Goal: Task Accomplishment & Management: Manage account settings

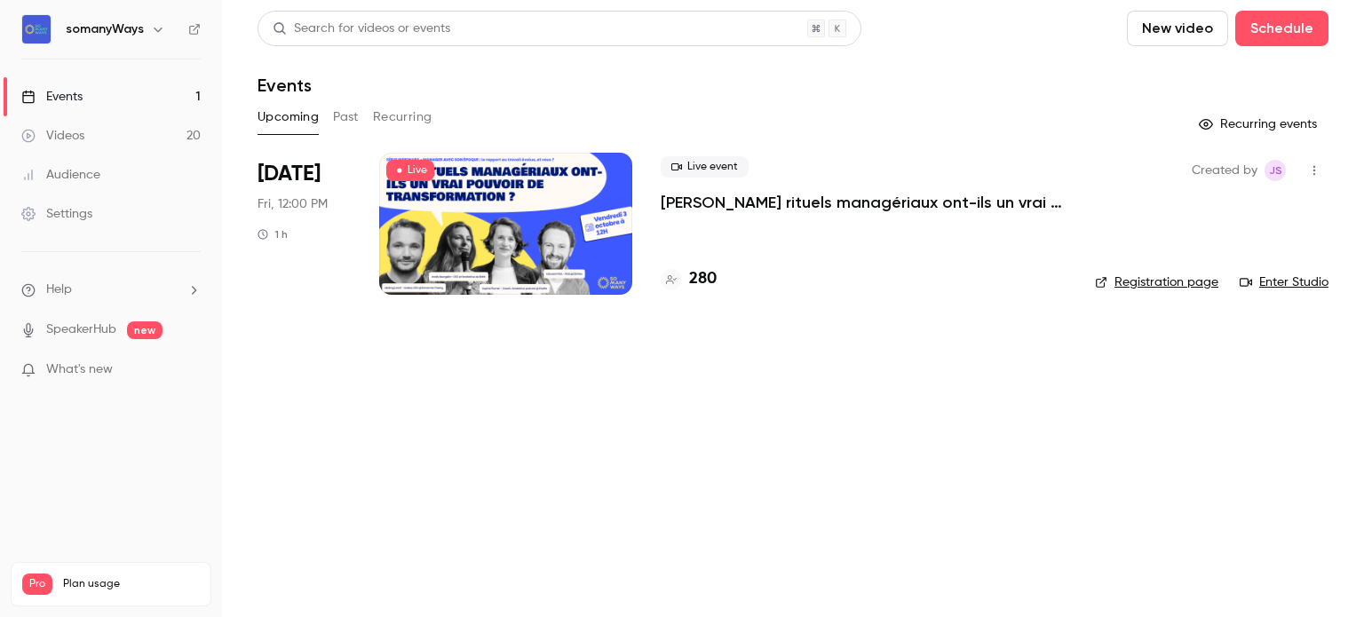
click at [719, 202] on p "[PERSON_NAME] rituels managériaux ont-ils un vrai pouvoir de transformation ?" at bounding box center [863, 202] width 406 height 21
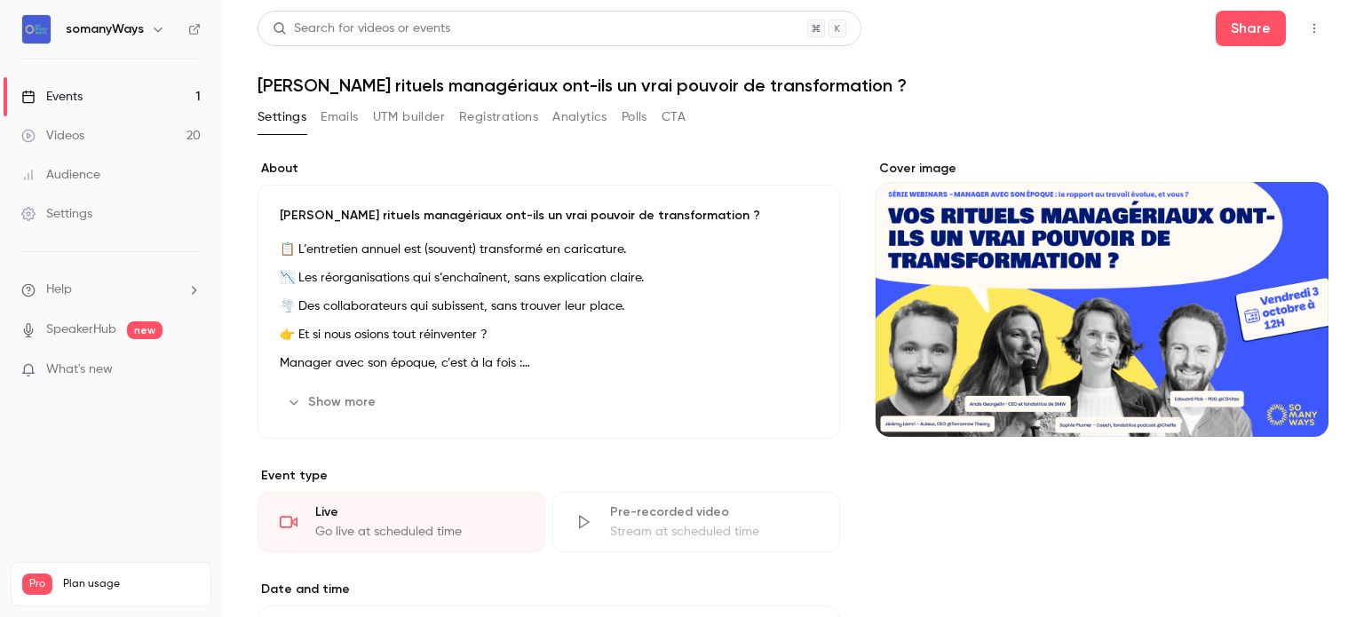
click at [496, 113] on button "Registrations" at bounding box center [498, 117] width 79 height 28
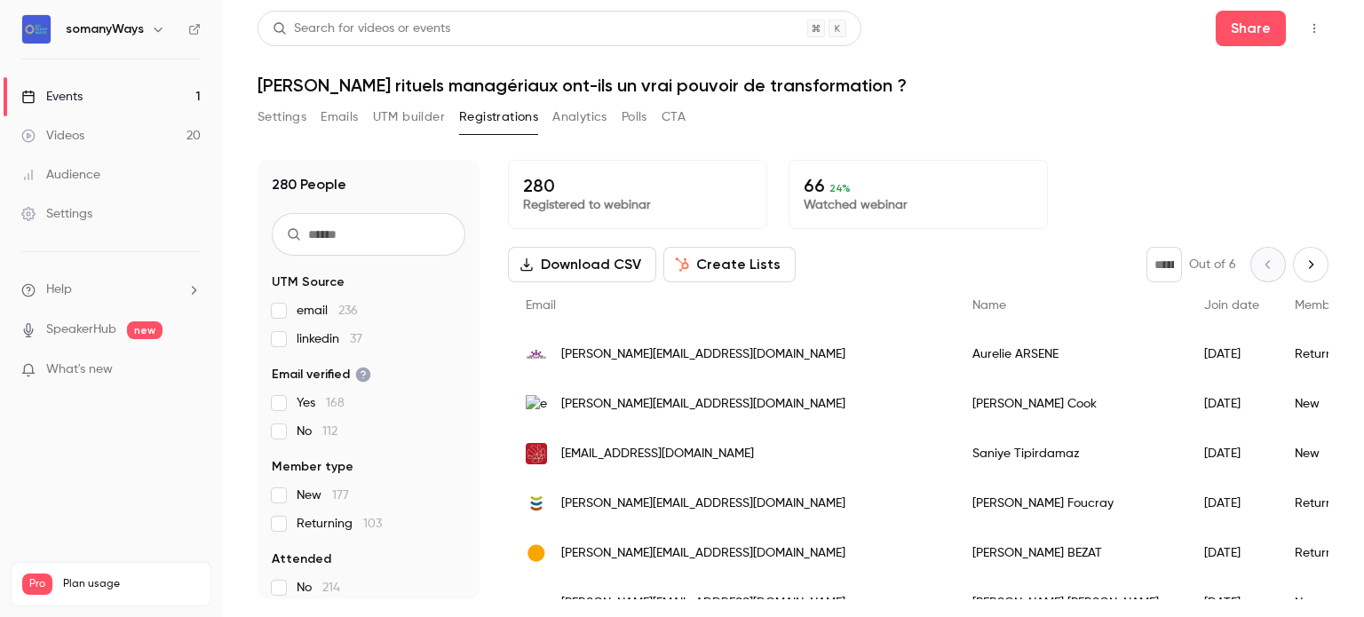
click at [320, 237] on input "text" at bounding box center [369, 234] width 194 height 43
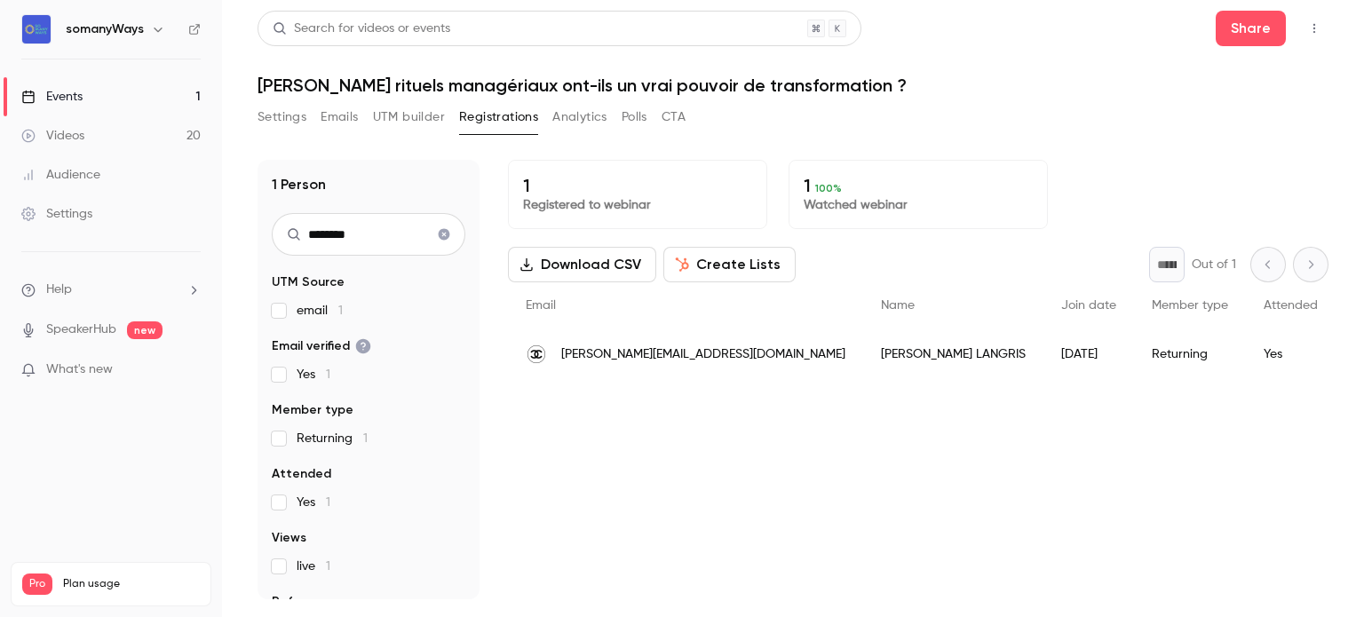
type input "********"
click at [164, 102] on link "Events 1" at bounding box center [111, 96] width 222 height 39
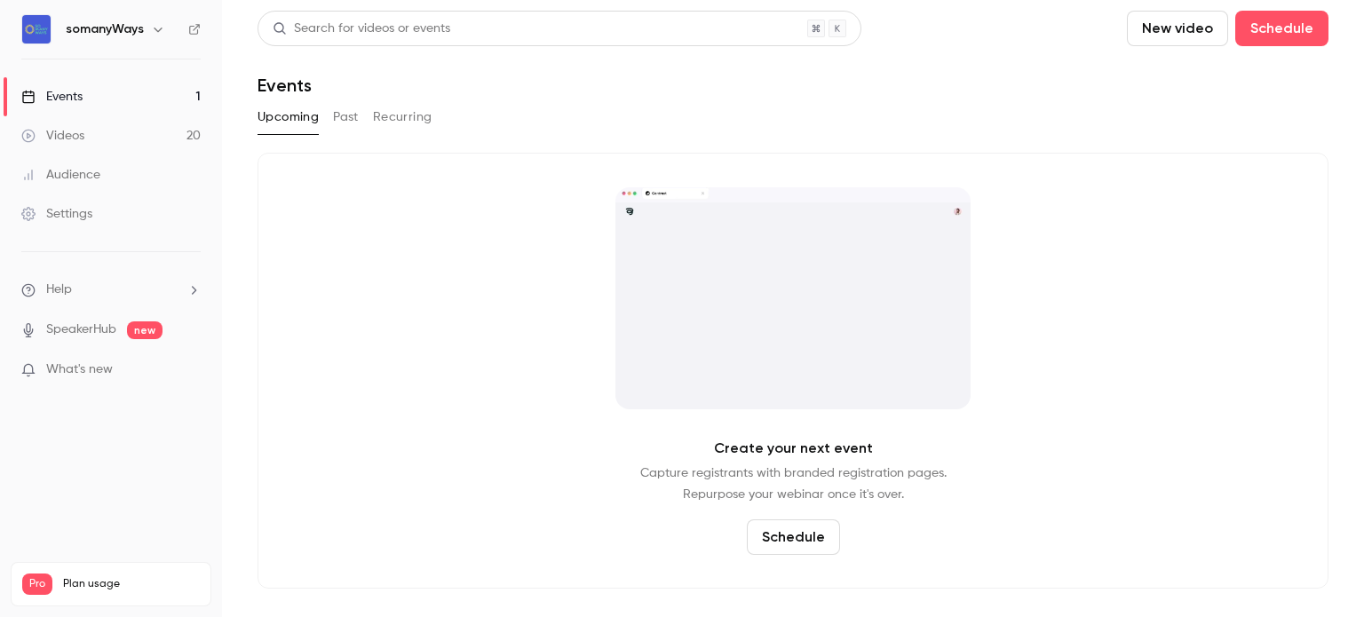
click at [352, 115] on button "Past" at bounding box center [346, 117] width 26 height 28
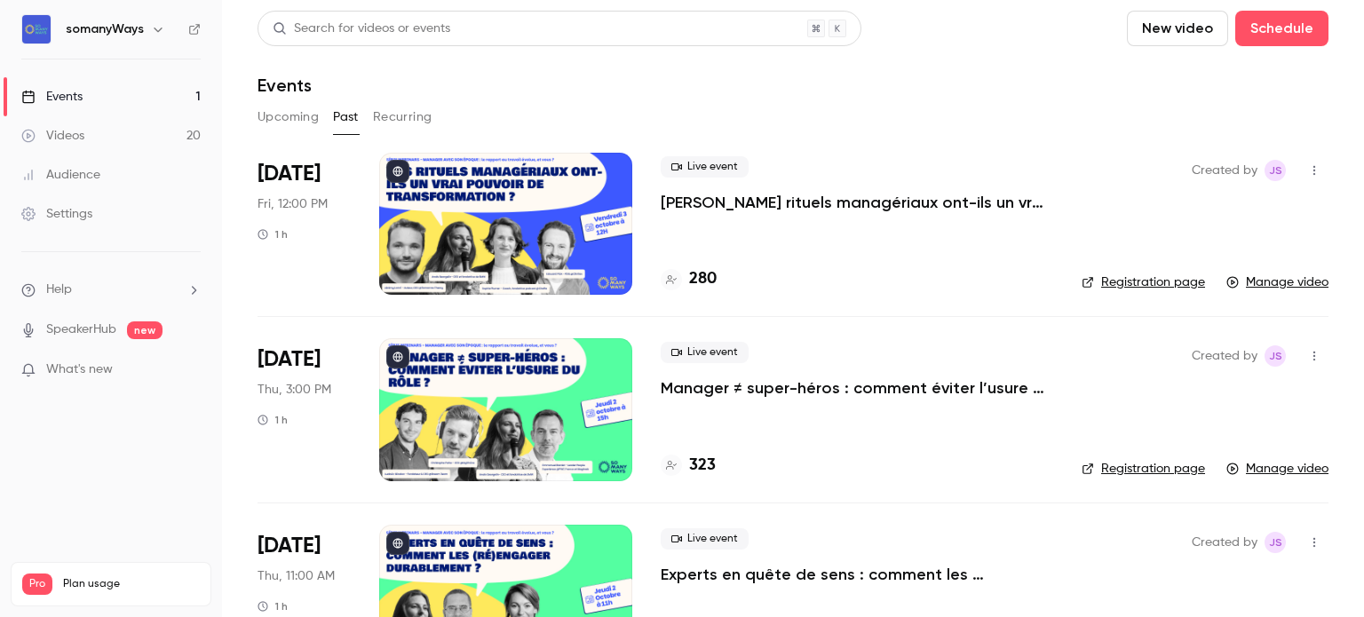
click at [750, 198] on p "[PERSON_NAME] rituels managériaux ont-ils un vrai pouvoir de transformation ?" at bounding box center [856, 202] width 392 height 21
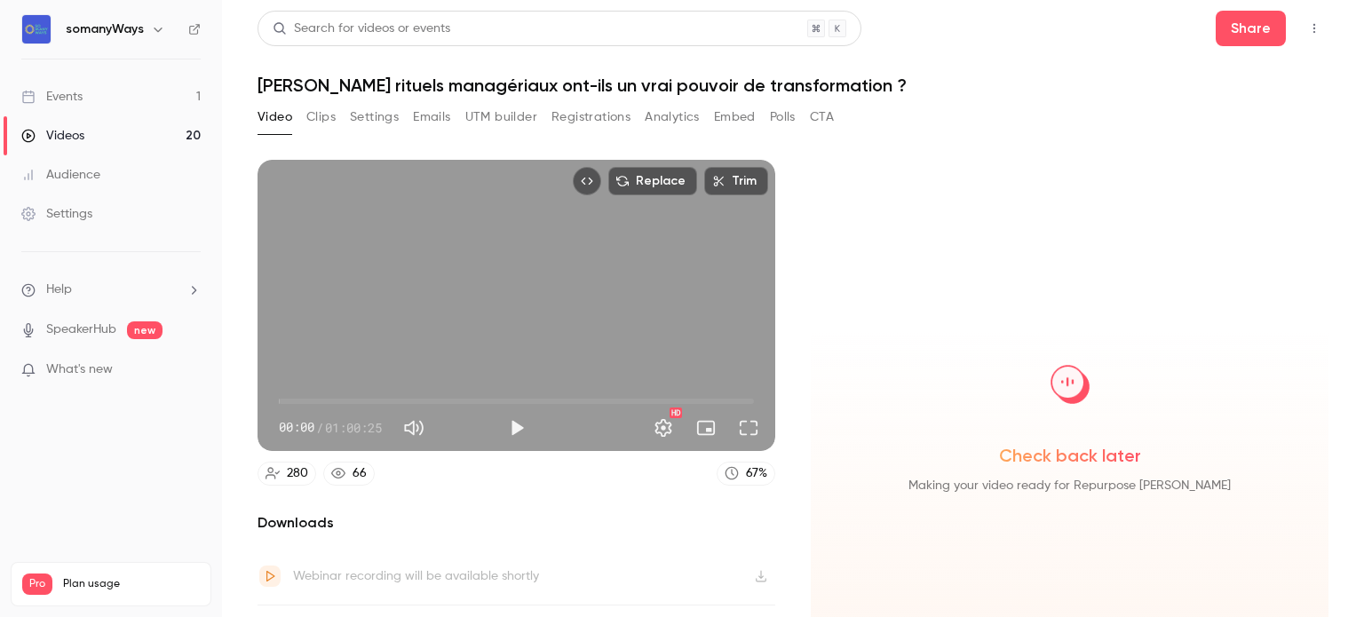
click at [596, 120] on button "Registrations" at bounding box center [590, 117] width 79 height 28
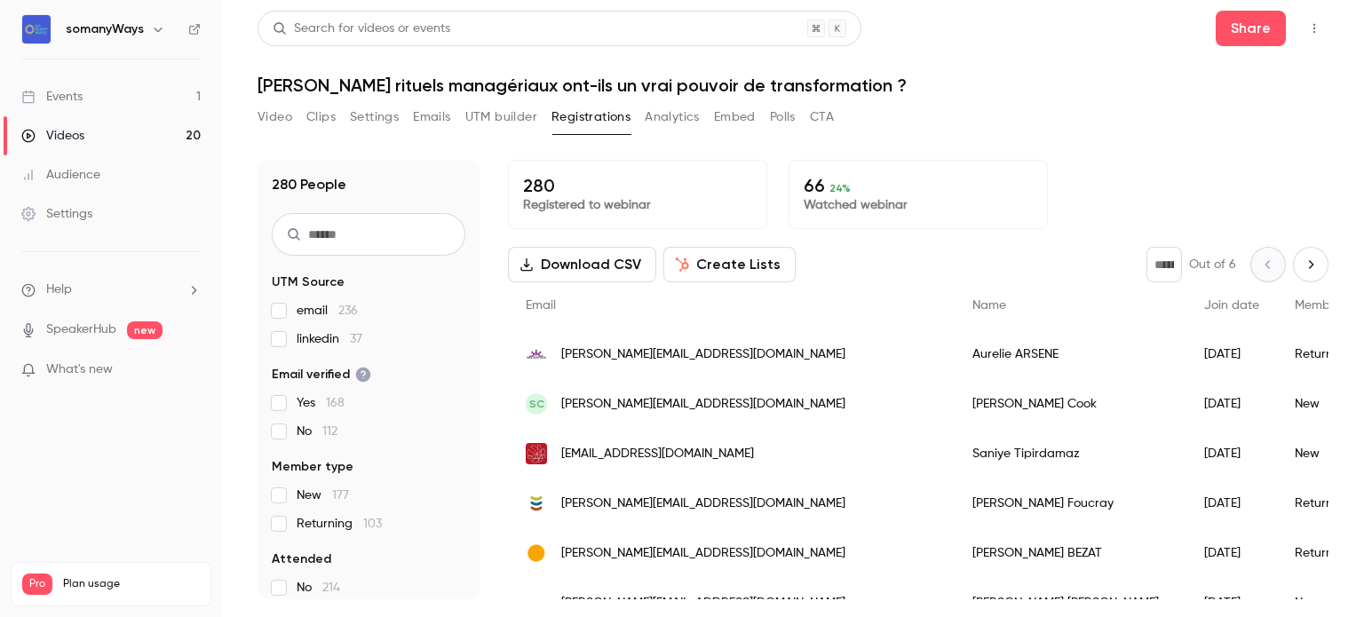
click at [698, 265] on button "Create Lists" at bounding box center [729, 265] width 132 height 36
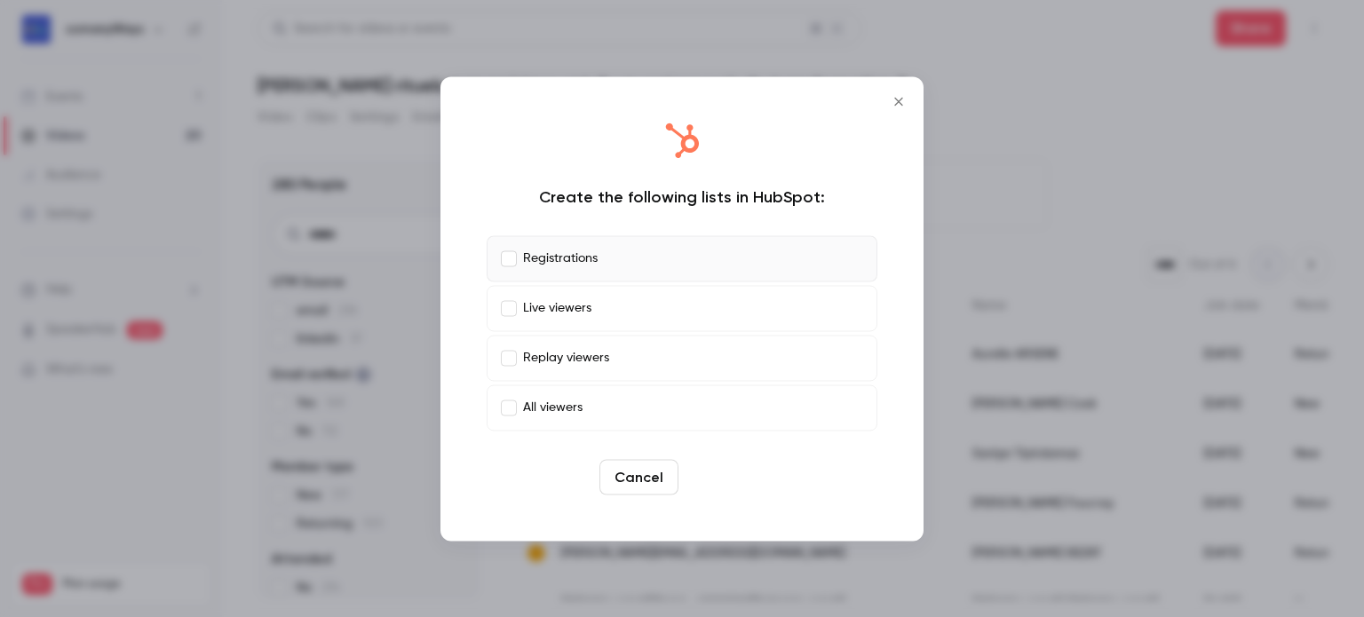
click at [716, 476] on button "Create" at bounding box center [725, 477] width 80 height 36
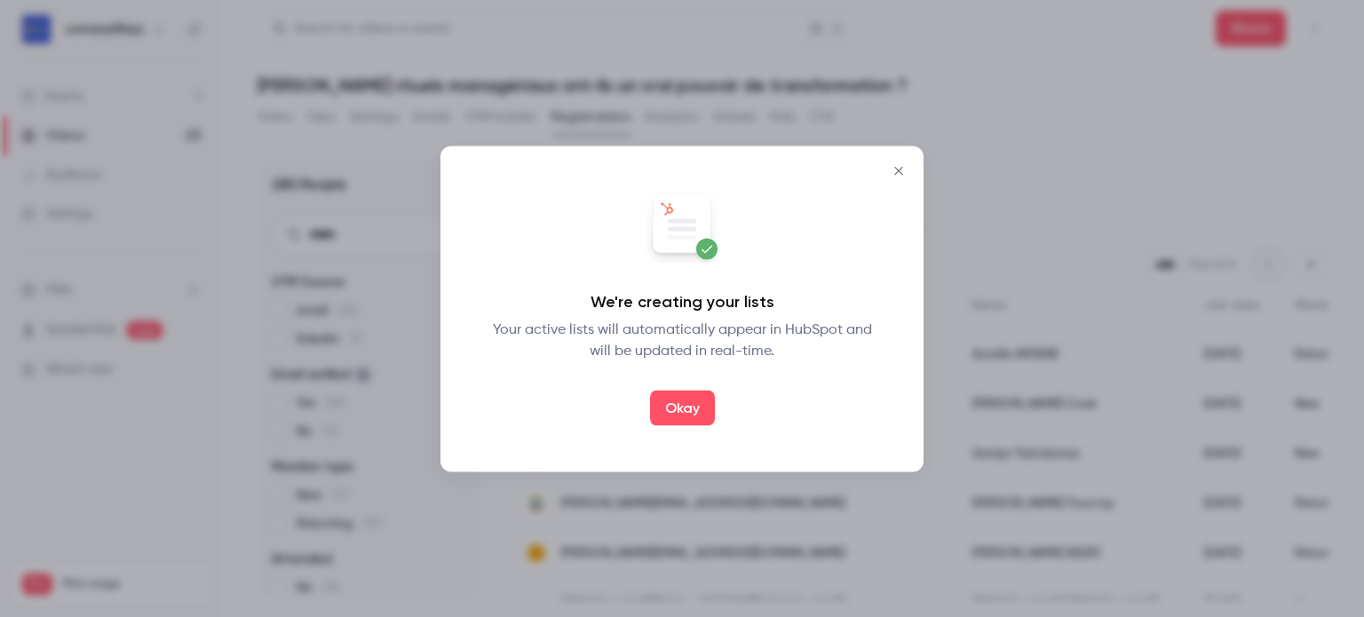
click at [897, 171] on icon "Close" at bounding box center [898, 170] width 8 height 8
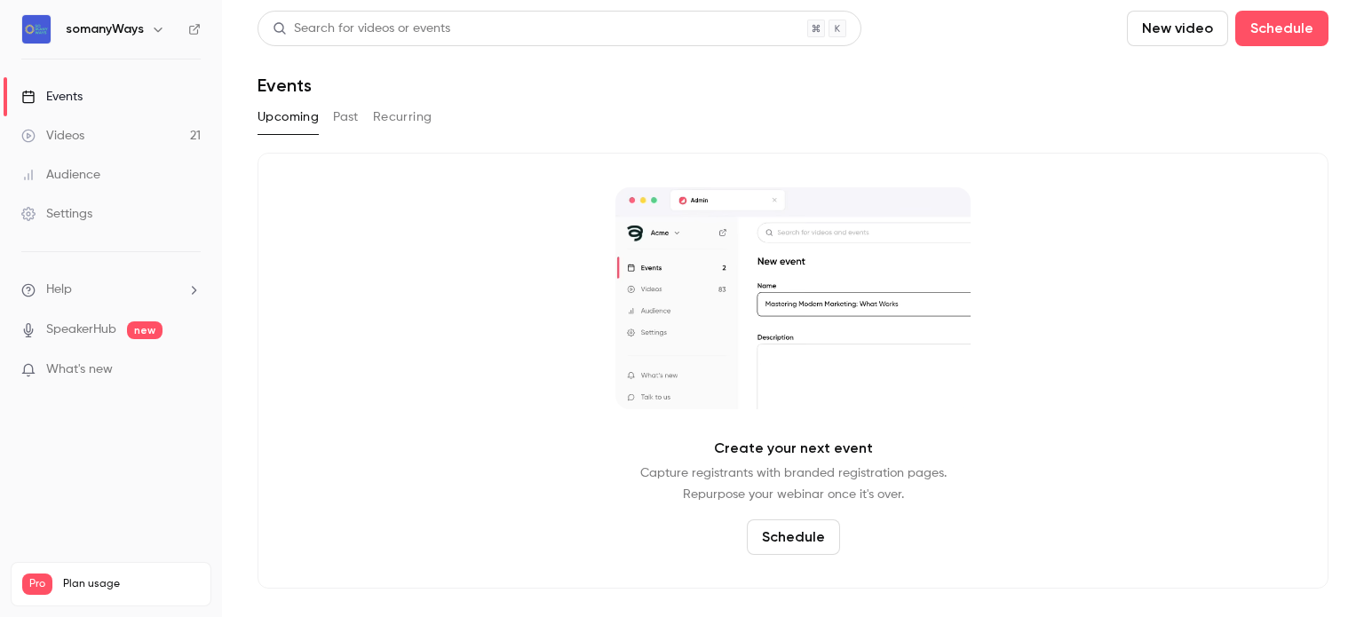
click at [334, 116] on button "Past" at bounding box center [346, 117] width 26 height 28
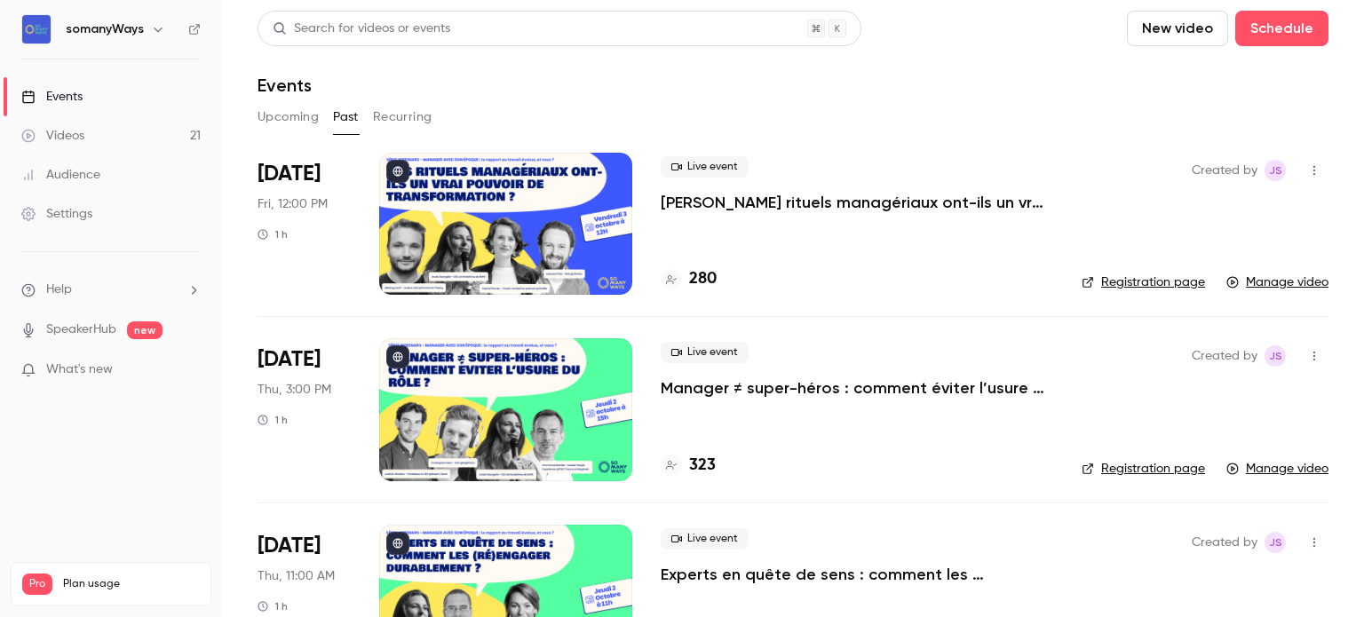
click at [724, 207] on p "[PERSON_NAME] rituels managériaux ont-ils un vrai pouvoir de transformation ?" at bounding box center [856, 202] width 392 height 21
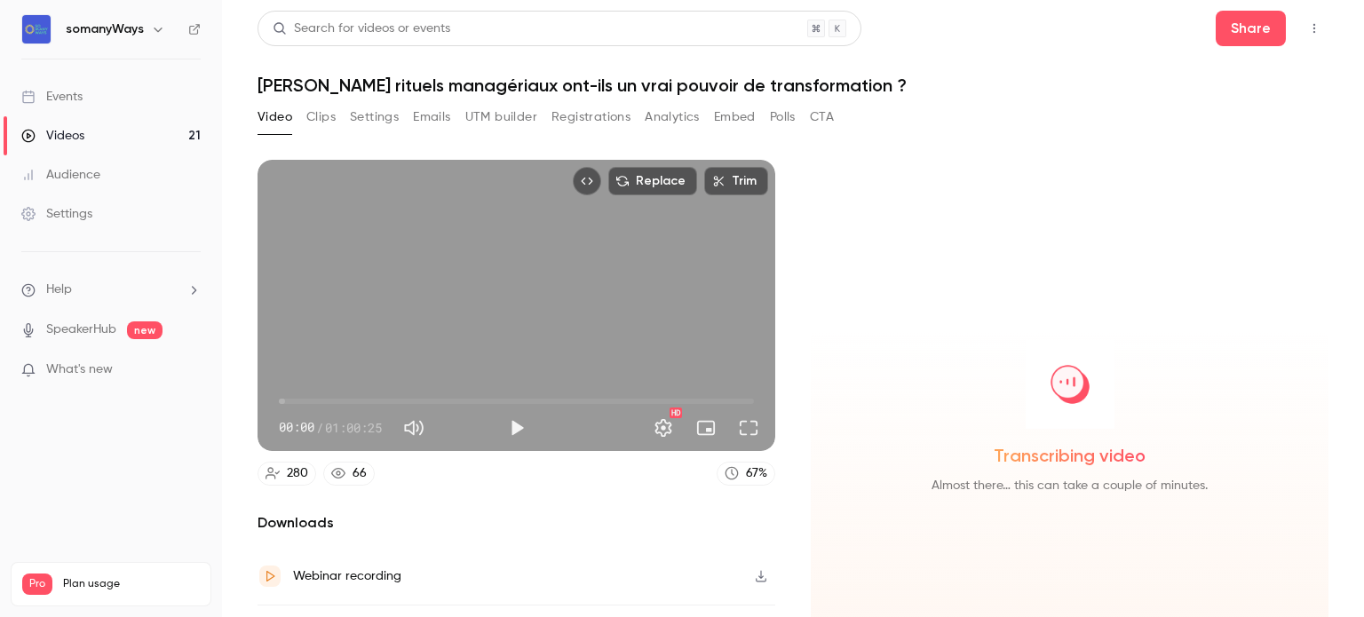
click at [581, 114] on button "Registrations" at bounding box center [590, 117] width 79 height 28
